Goal: Information Seeking & Learning: Check status

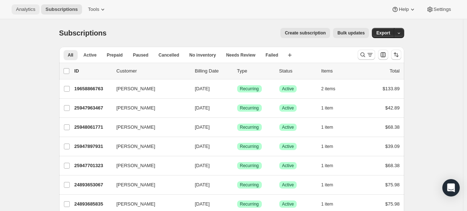
click at [18, 7] on span "Analytics" at bounding box center [25, 10] width 19 height 6
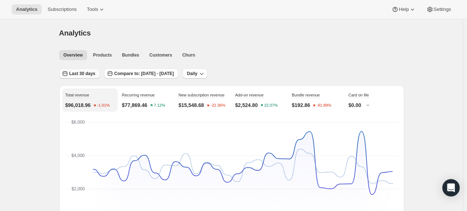
click at [81, 75] on span "Last 30 days" at bounding box center [82, 74] width 26 height 6
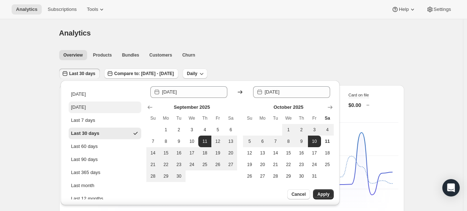
click at [97, 106] on button "[DATE]" at bounding box center [105, 108] width 73 height 12
type input "[DATE]"
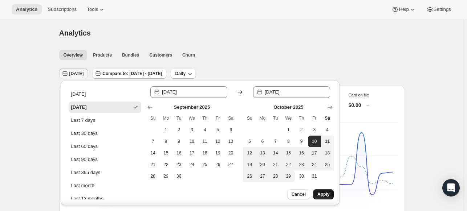
click at [324, 192] on span "Apply" at bounding box center [323, 195] width 12 height 6
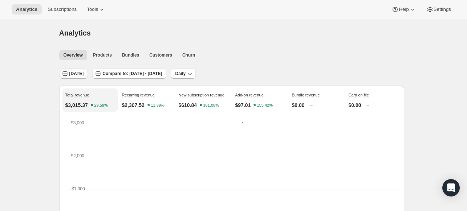
drag, startPoint x: 79, startPoint y: 80, endPoint x: 81, endPoint y: 76, distance: 3.9
click at [82, 74] on span "[DATE]" at bounding box center [76, 74] width 15 height 6
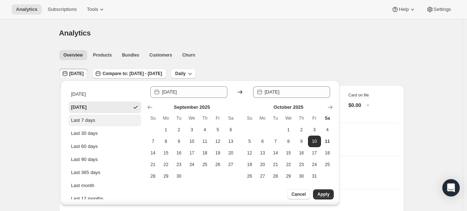
click at [91, 123] on div "Last 7 days" at bounding box center [83, 120] width 24 height 7
type input "[DATE]"
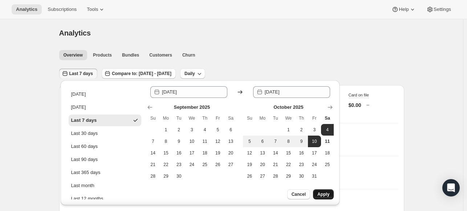
click at [329, 196] on button "Apply" at bounding box center [323, 194] width 21 height 10
